Goal: Navigation & Orientation: Understand site structure

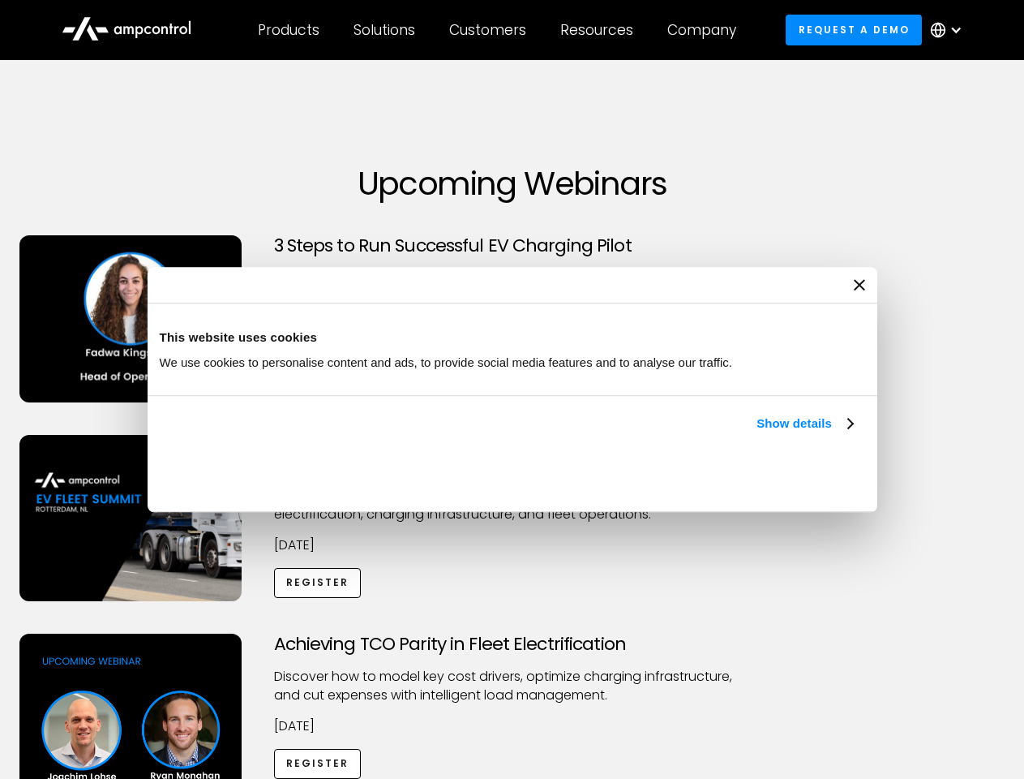
click at [757, 433] on link "Show details" at bounding box center [805, 423] width 96 height 19
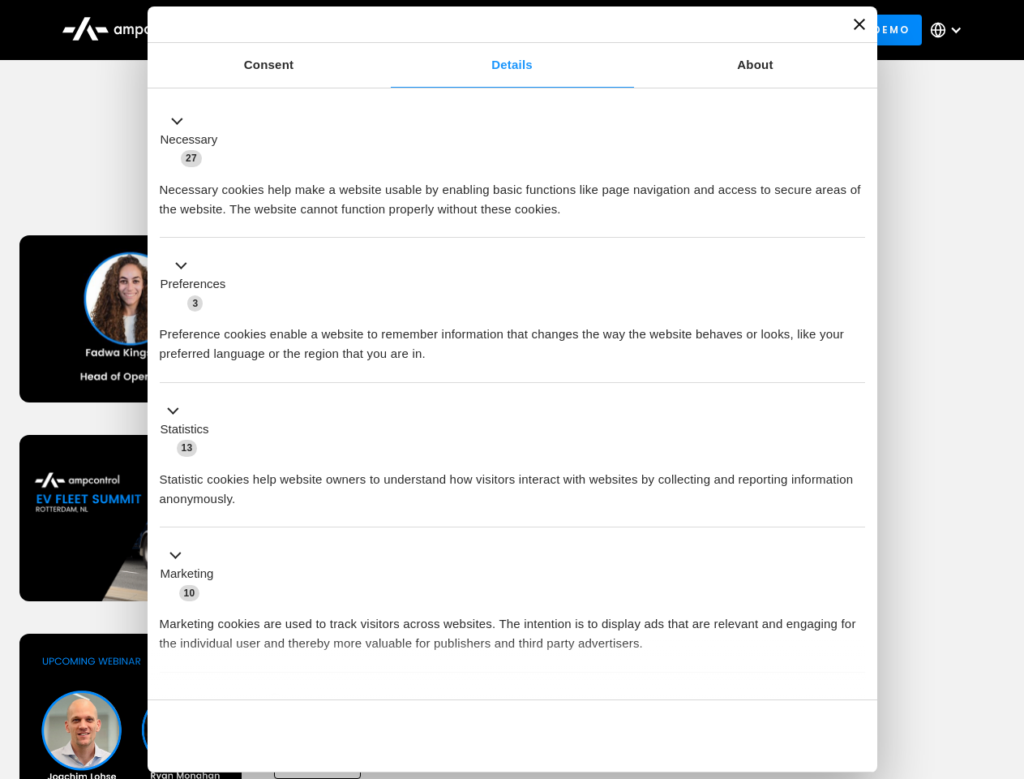
click at [855, 219] on div "Necessary cookies help make a website usable by enabling basic functions like p…" at bounding box center [513, 193] width 706 height 51
click at [1007, 654] on div "Achieving TCO Parity in Fleet Electrification Discover how to model key cost dr…" at bounding box center [512, 760] width 1019 height 255
click at [499, 30] on div "Customers" at bounding box center [487, 30] width 77 height 18
click at [288, 30] on div "Products" at bounding box center [289, 30] width 62 height 18
click at [385, 30] on div "Solutions" at bounding box center [385, 30] width 62 height 18
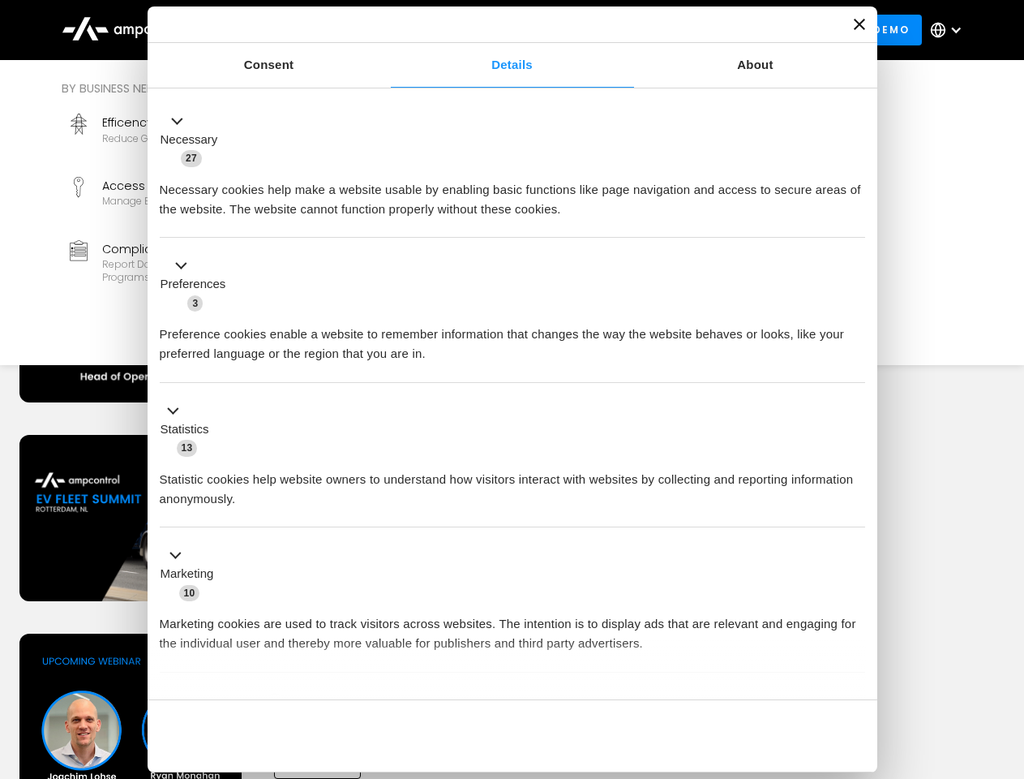
click at [491, 30] on div "Customers" at bounding box center [487, 30] width 77 height 18
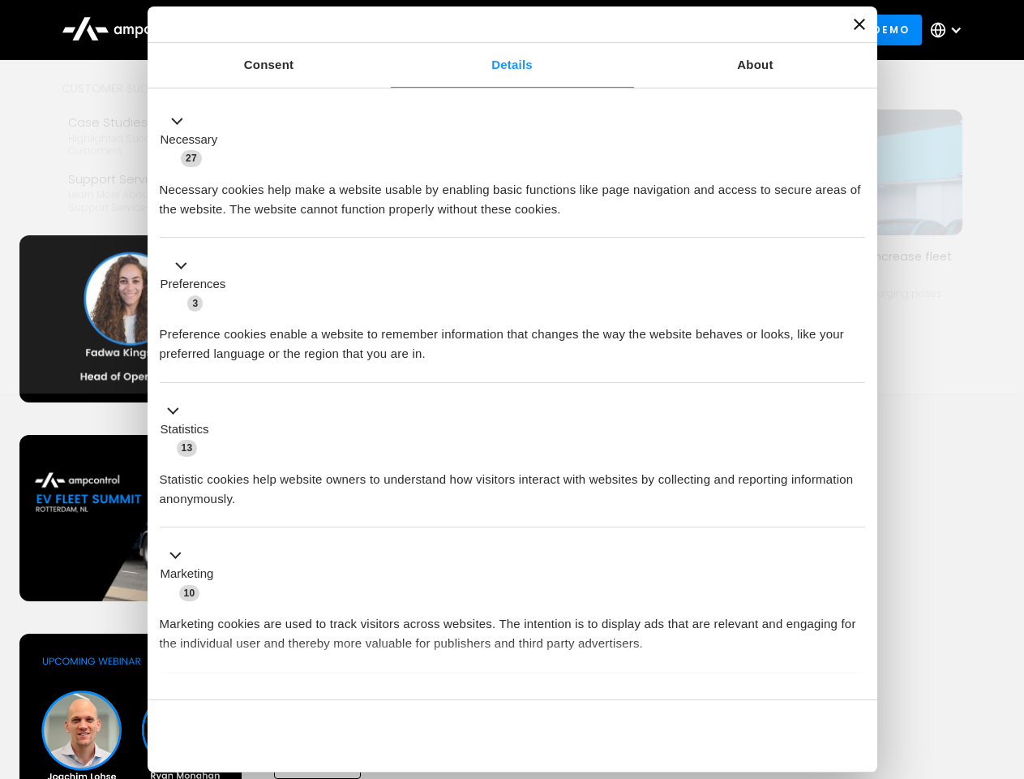
click at [600, 30] on div "Resources" at bounding box center [596, 30] width 73 height 18
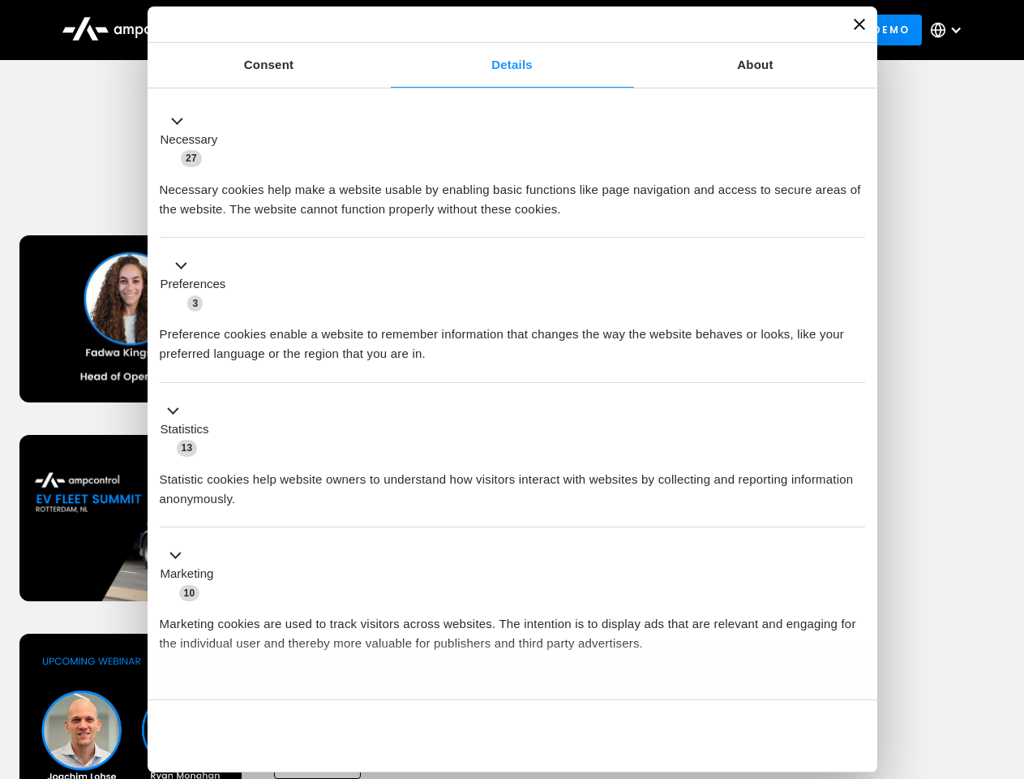
click at [707, 30] on div "Company" at bounding box center [701, 30] width 69 height 18
click at [951, 30] on div at bounding box center [956, 30] width 13 height 13
